Goal: Information Seeking & Learning: Check status

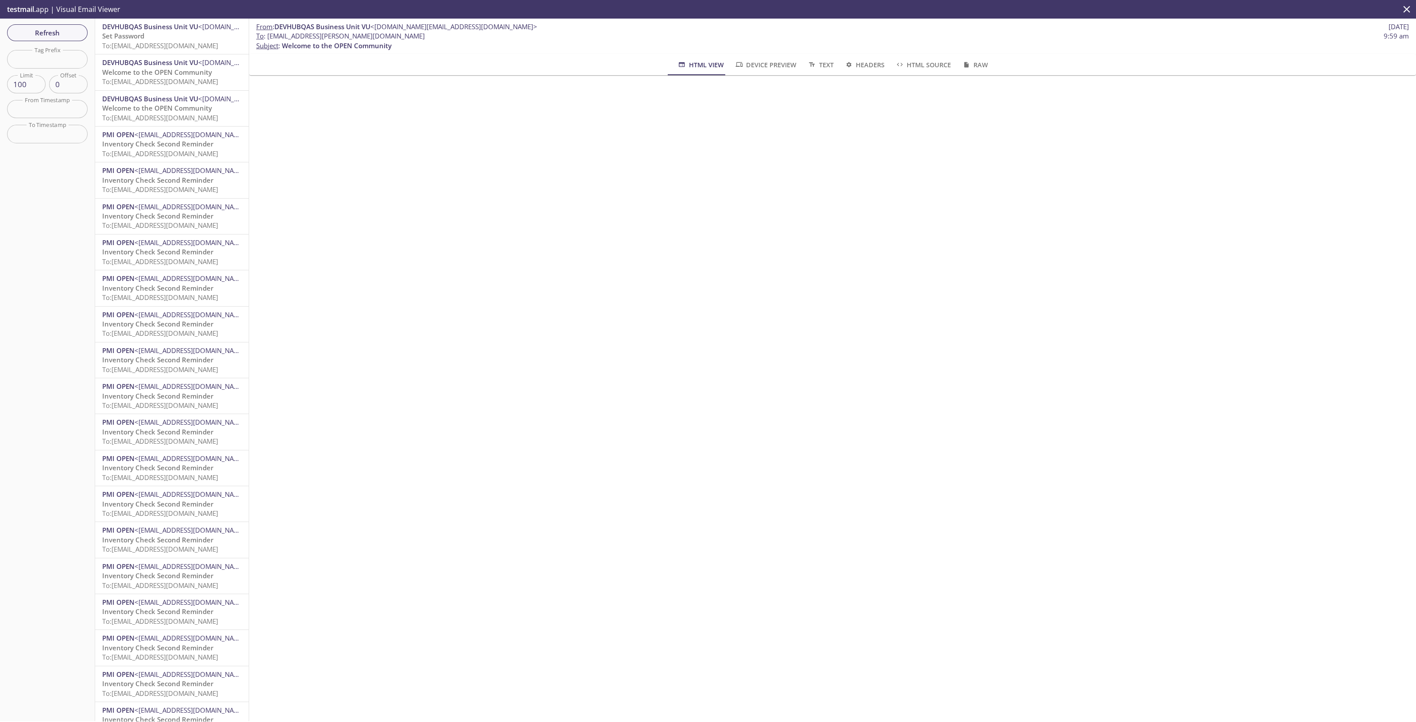
click at [169, 40] on p "Set Password To: [EMAIL_ADDRESS][DOMAIN_NAME]" at bounding box center [171, 40] width 139 height 19
drag, startPoint x: 381, startPoint y: 40, endPoint x: 266, endPoint y: 38, distance: 114.6
click at [266, 38] on span "To : [EMAIL_ADDRESS][DOMAIN_NAME] 11:19 am" at bounding box center [832, 35] width 1153 height 9
click at [140, 35] on span "Reset password" at bounding box center [127, 35] width 50 height 9
